Goal: Transaction & Acquisition: Purchase product/service

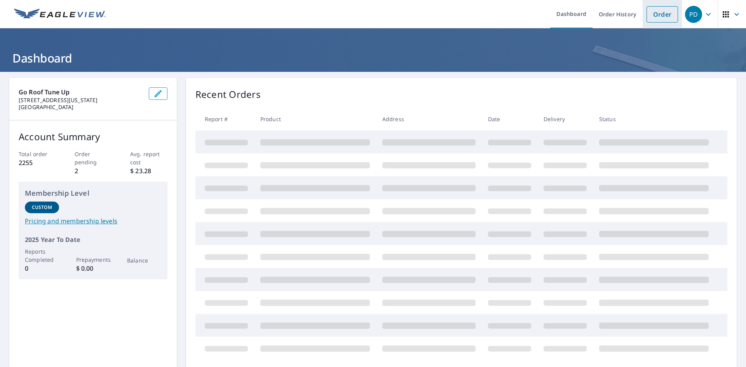
click at [652, 17] on link "Order" at bounding box center [662, 14] width 31 height 16
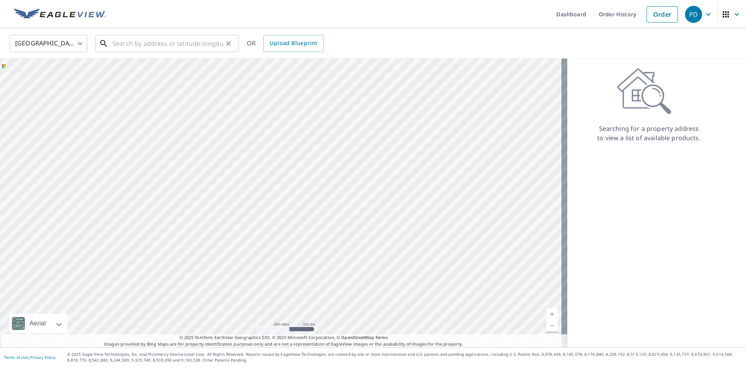
click at [180, 40] on input "text" at bounding box center [167, 44] width 111 height 22
paste input "[STREET_ADDRESS]"
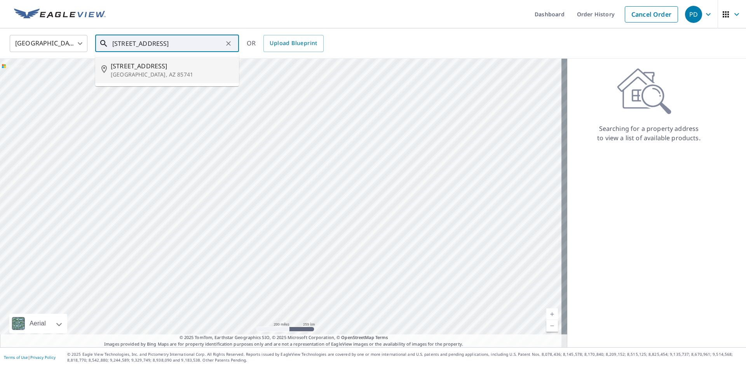
click at [135, 69] on span "[STREET_ADDRESS]" at bounding box center [172, 65] width 122 height 9
type input "[STREET_ADDRESS]"
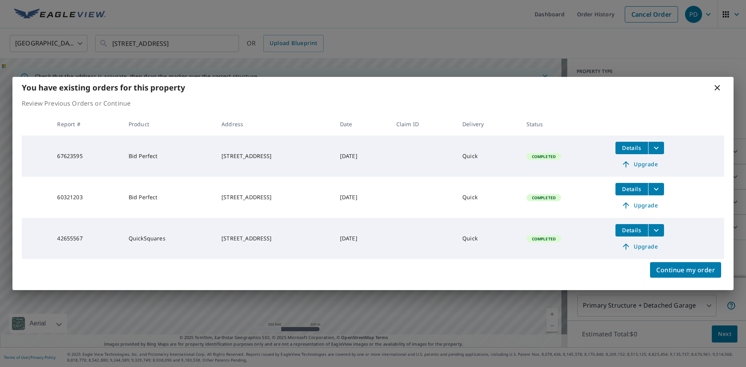
click at [652, 165] on span "Upgrade" at bounding box center [639, 164] width 39 height 9
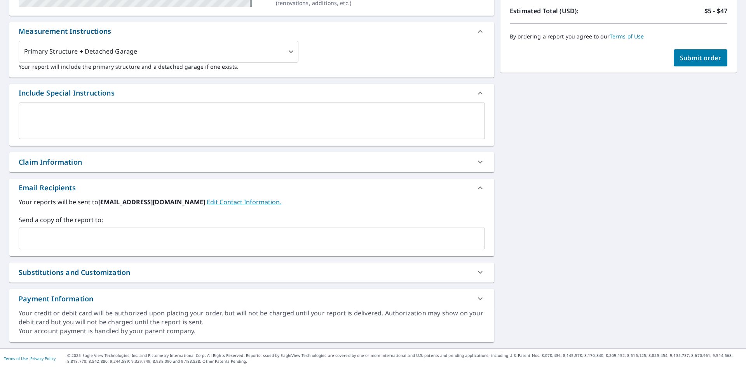
scroll to position [194, 0]
click at [47, 237] on input "text" at bounding box center [246, 238] width 448 height 15
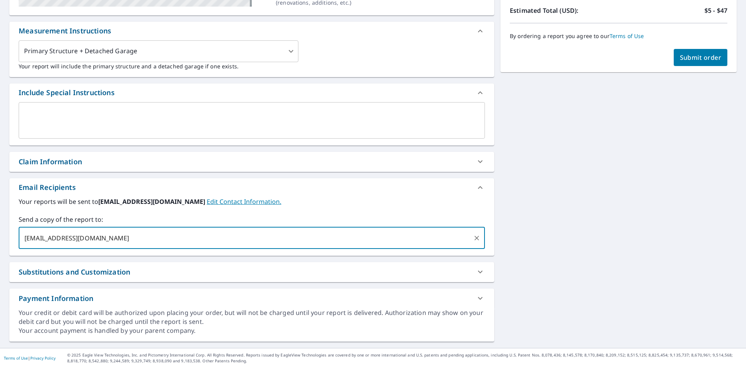
type input "[EMAIL_ADDRESS][DOMAIN_NAME]"
click at [558, 233] on div "[STREET_ADDRESS] Aerial Road A standard road map Aerial A detailed look from ab…" at bounding box center [373, 113] width 746 height 471
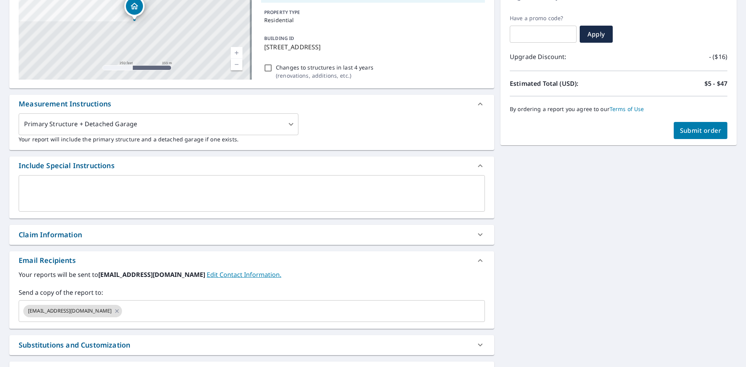
scroll to position [117, 0]
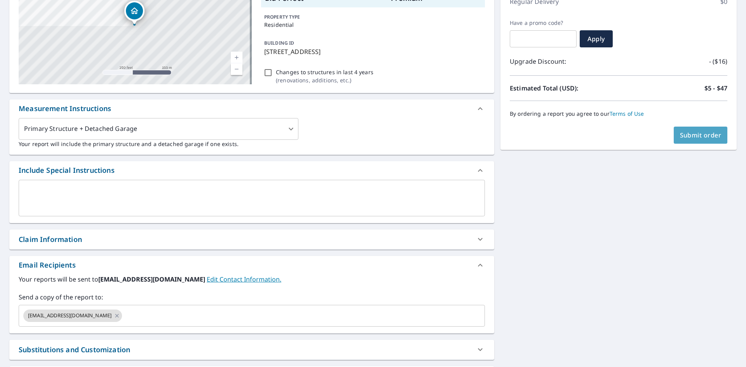
click at [693, 135] on span "Submit order" at bounding box center [701, 135] width 42 height 9
checkbox input "true"
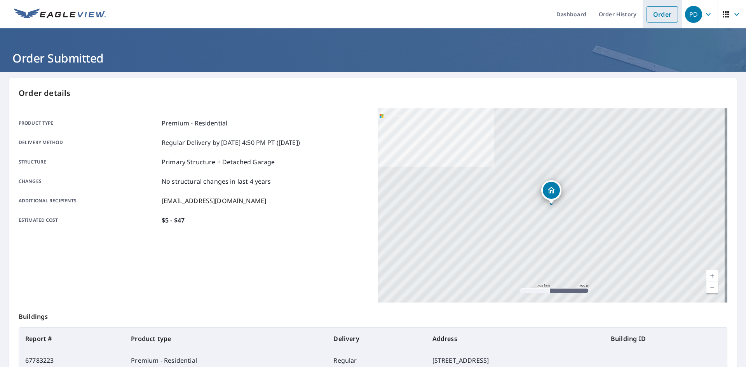
click at [665, 14] on link "Order" at bounding box center [662, 14] width 31 height 16
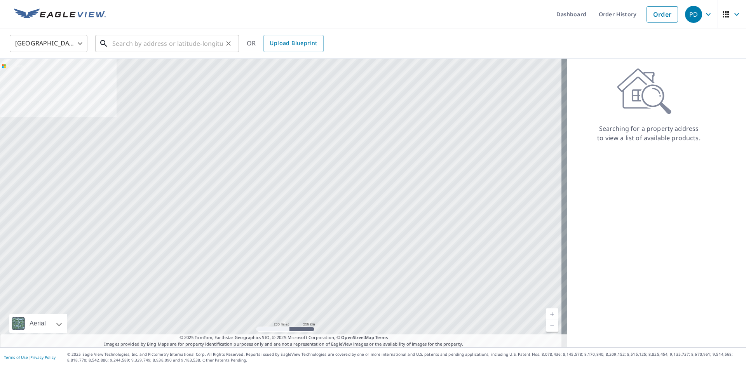
click at [182, 40] on input "text" at bounding box center [167, 44] width 111 height 22
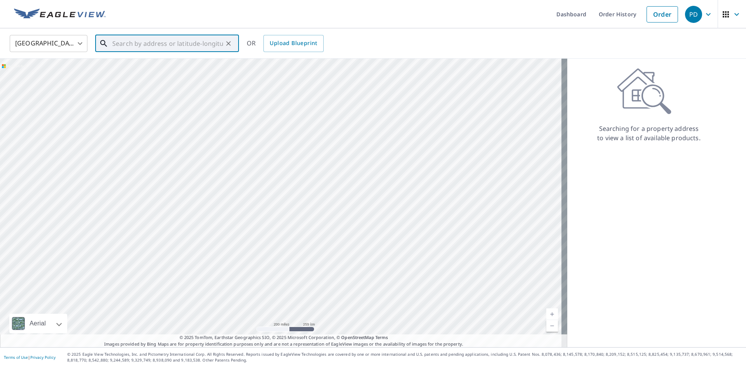
paste input "[STREET_ADDRESS]"
click at [143, 65] on span "[STREET_ADDRESS]" at bounding box center [172, 65] width 122 height 9
type input "[STREET_ADDRESS]"
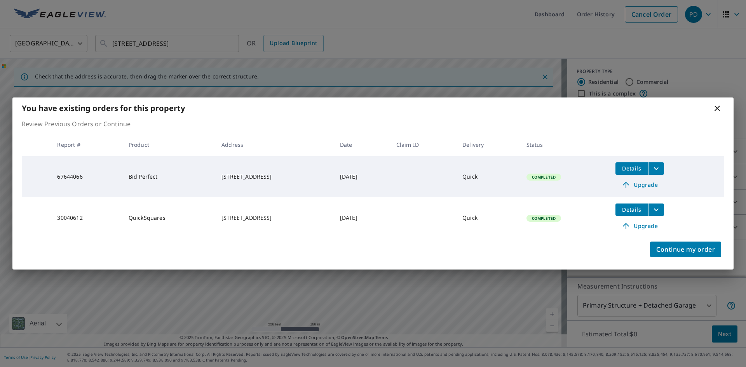
click at [646, 186] on span "Upgrade" at bounding box center [639, 184] width 39 height 9
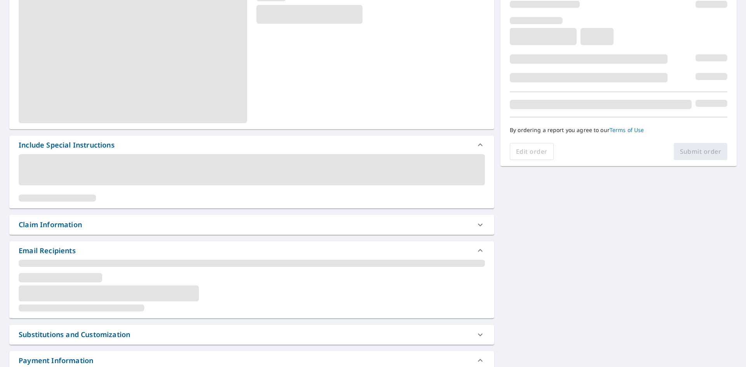
scroll to position [194, 0]
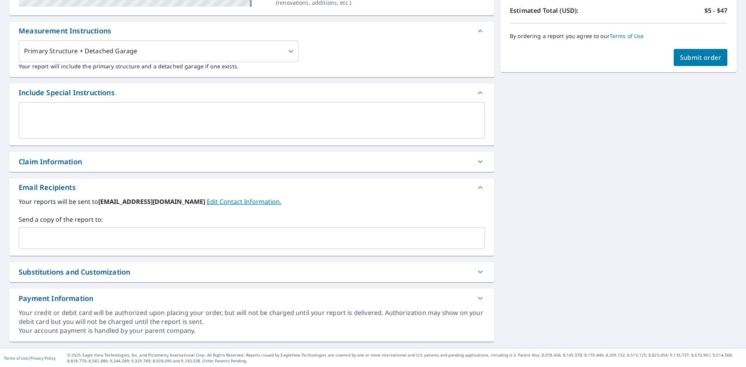
click at [119, 237] on input "text" at bounding box center [246, 238] width 448 height 15
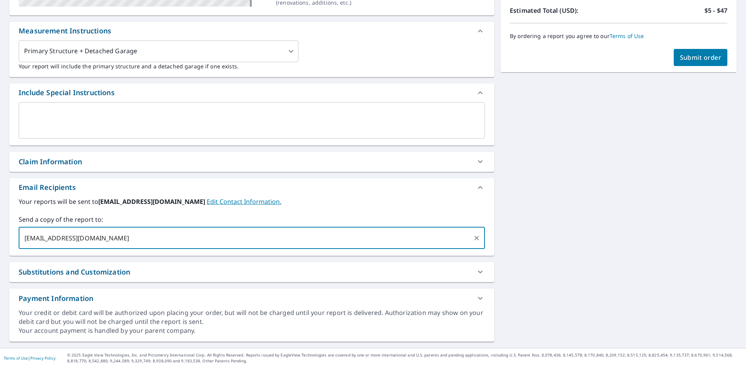
type input "[EMAIL_ADDRESS][DOMAIN_NAME]"
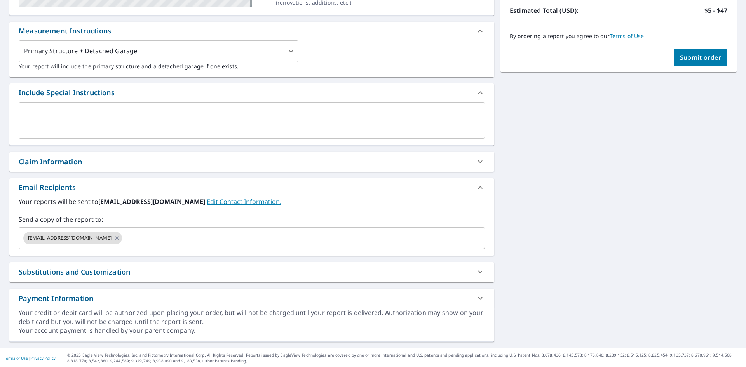
click at [582, 254] on div "[STREET_ADDRESS] Aerial Road A standard road map Aerial A detailed look from ab…" at bounding box center [373, 113] width 746 height 471
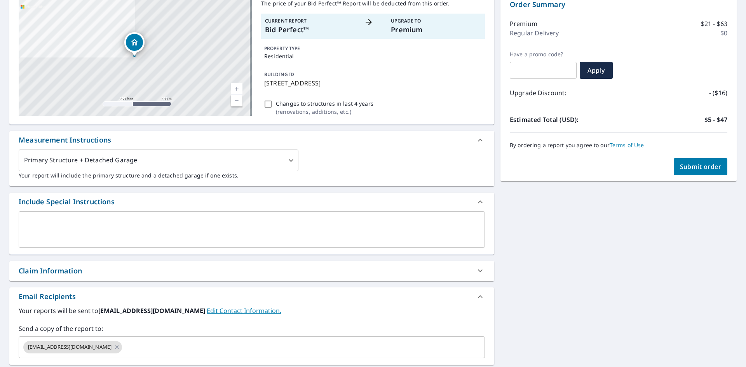
scroll to position [78, 0]
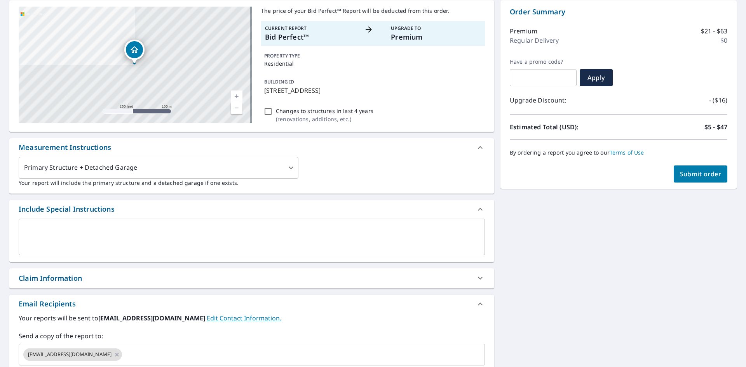
click at [699, 176] on span "Submit order" at bounding box center [701, 174] width 42 height 9
checkbox input "true"
